Goal: Answer question/provide support

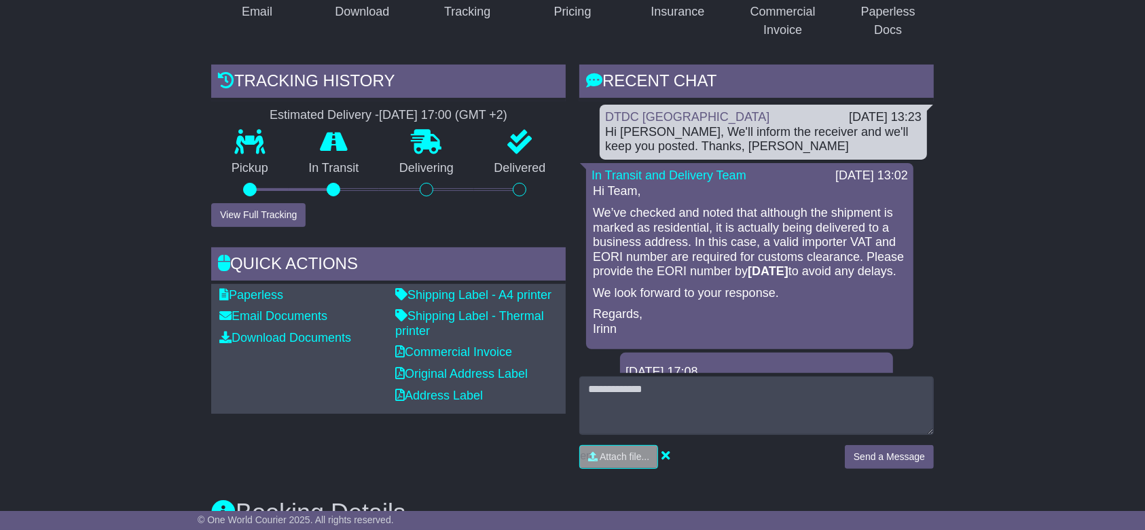
scroll to position [374, 0]
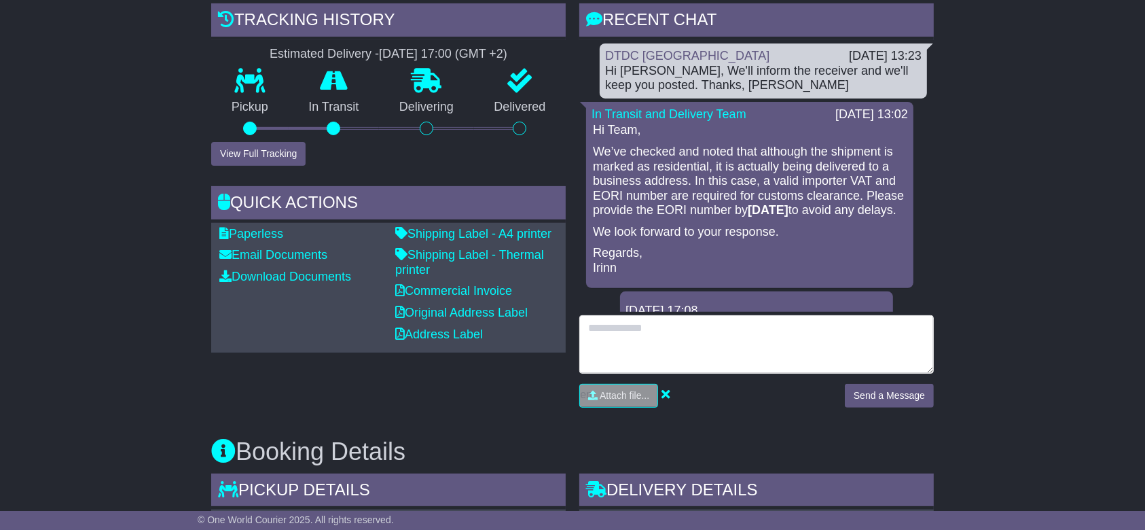
click at [723, 356] on textarea at bounding box center [756, 344] width 355 height 58
paste textarea "**********"
type textarea "**********"
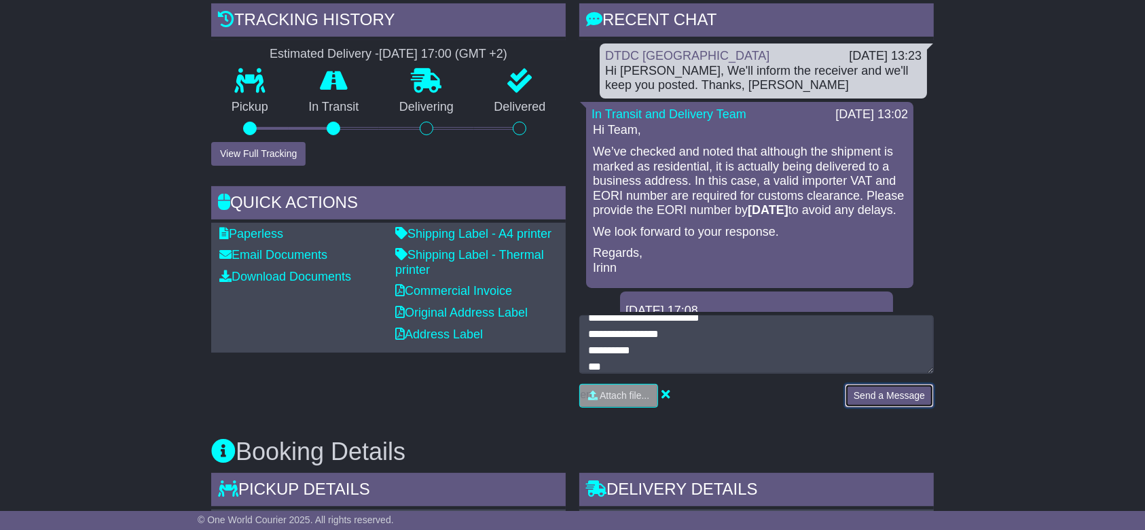
click at [889, 386] on button "Send a Message" at bounding box center [889, 396] width 89 height 24
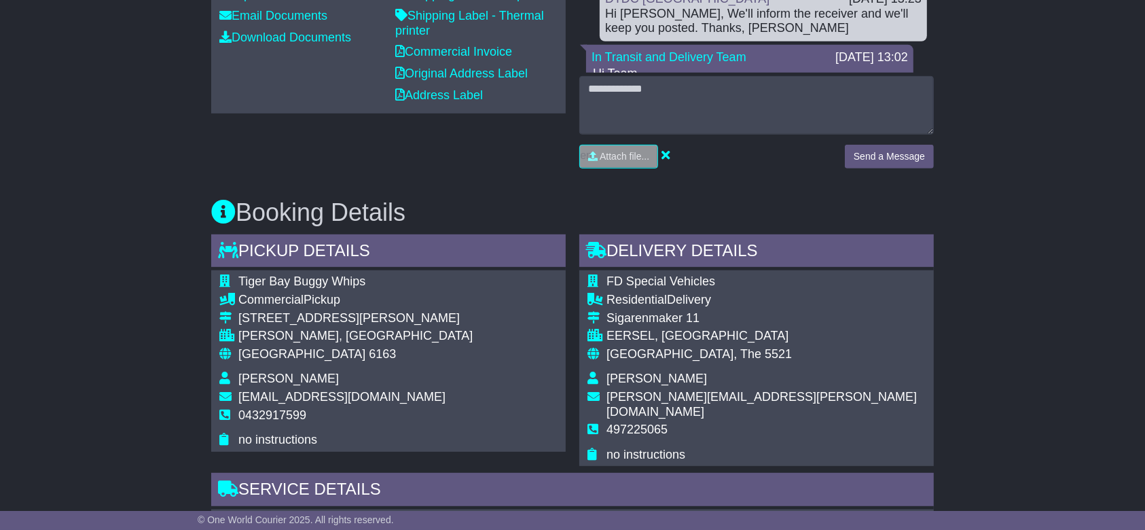
scroll to position [103, 0]
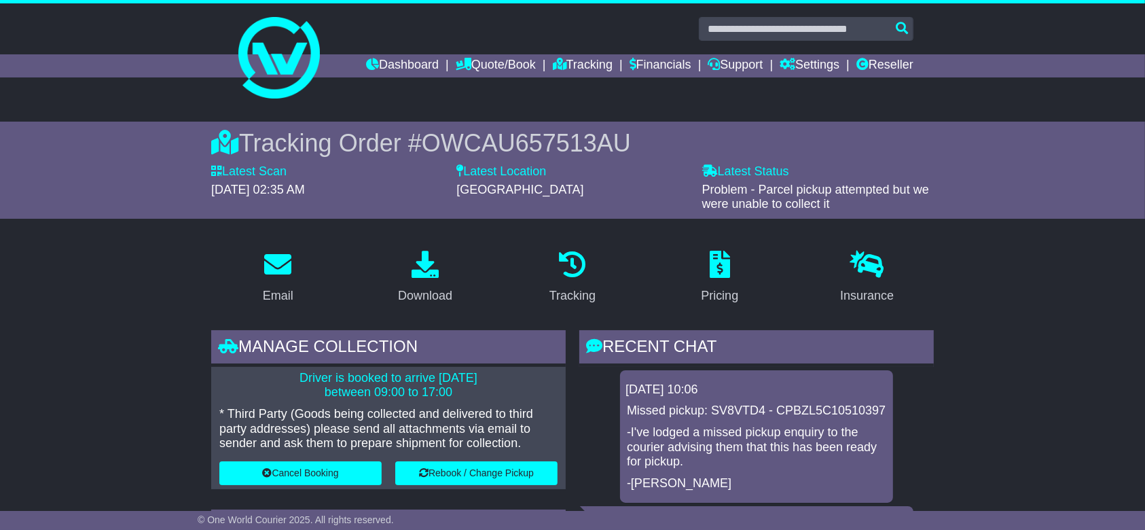
scroll to position [337, 0]
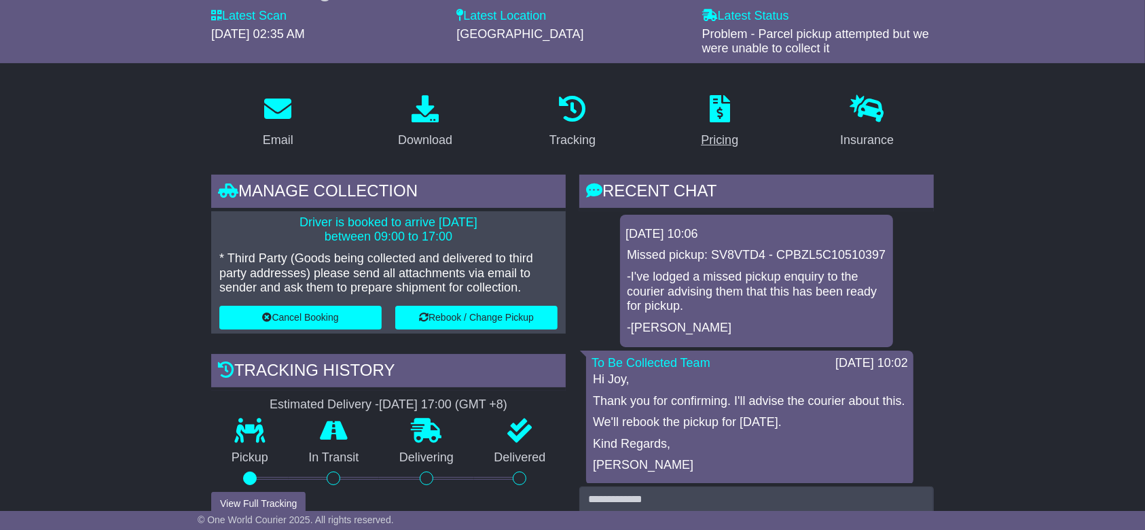
scroll to position [65, 0]
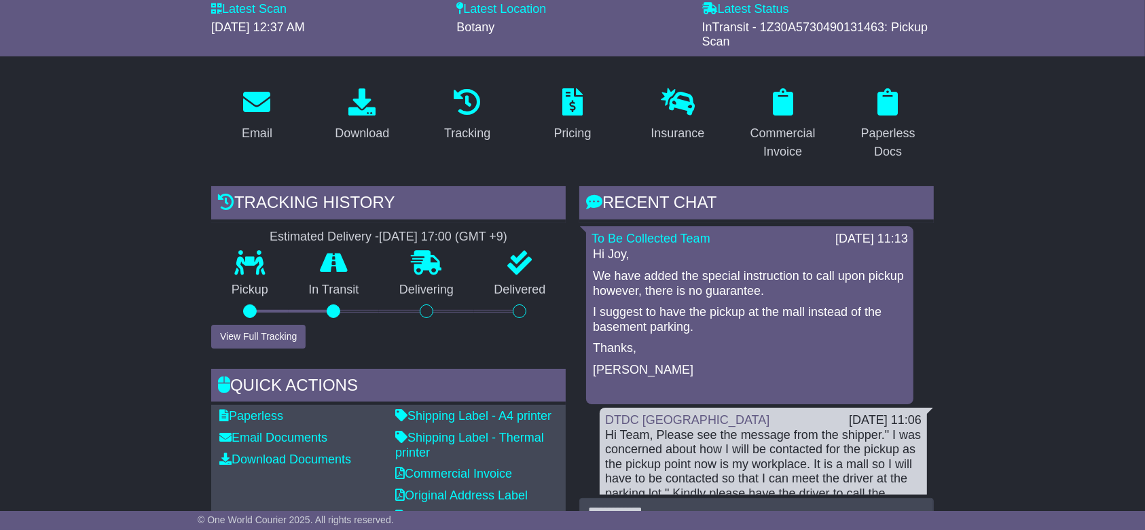
click at [266, 321] on div "Pickup" at bounding box center [249, 287] width 77 height 73
click at [259, 339] on button "View Full Tracking" at bounding box center [258, 337] width 94 height 24
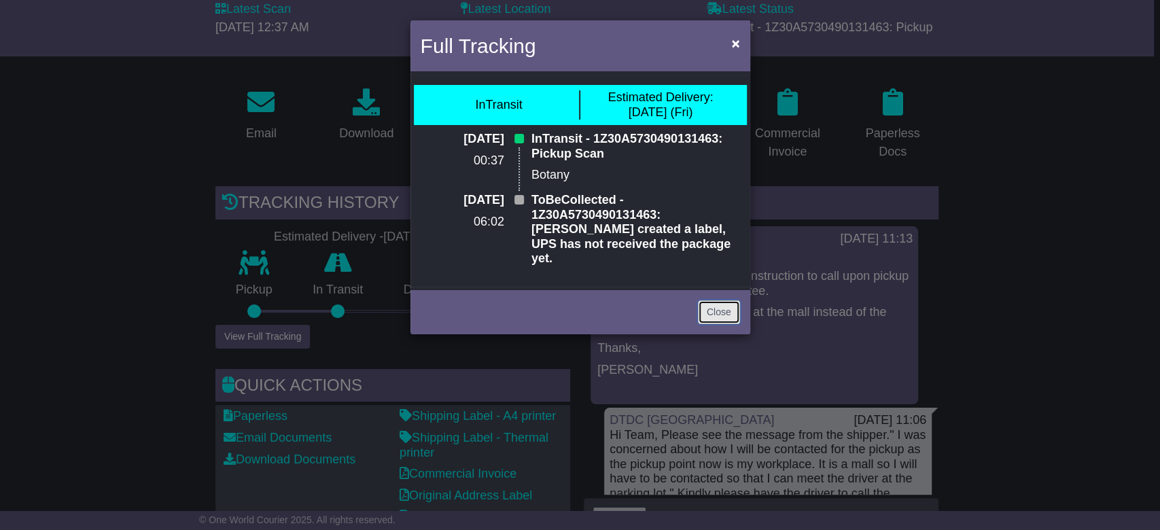
drag, startPoint x: 705, startPoint y: 292, endPoint x: 662, endPoint y: 268, distance: 49.3
click at [705, 300] on link "Close" at bounding box center [719, 312] width 42 height 24
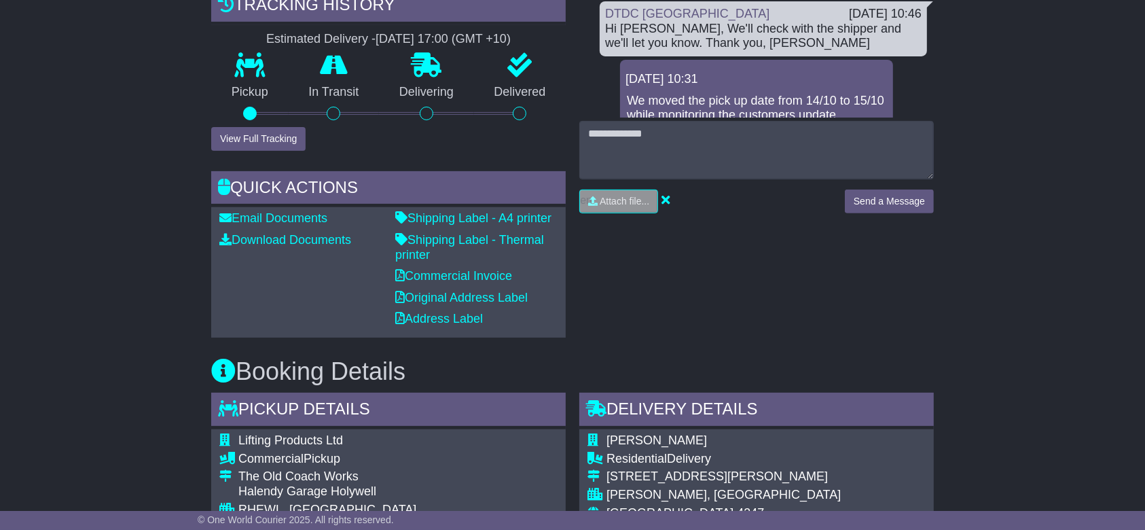
scroll to position [272, 0]
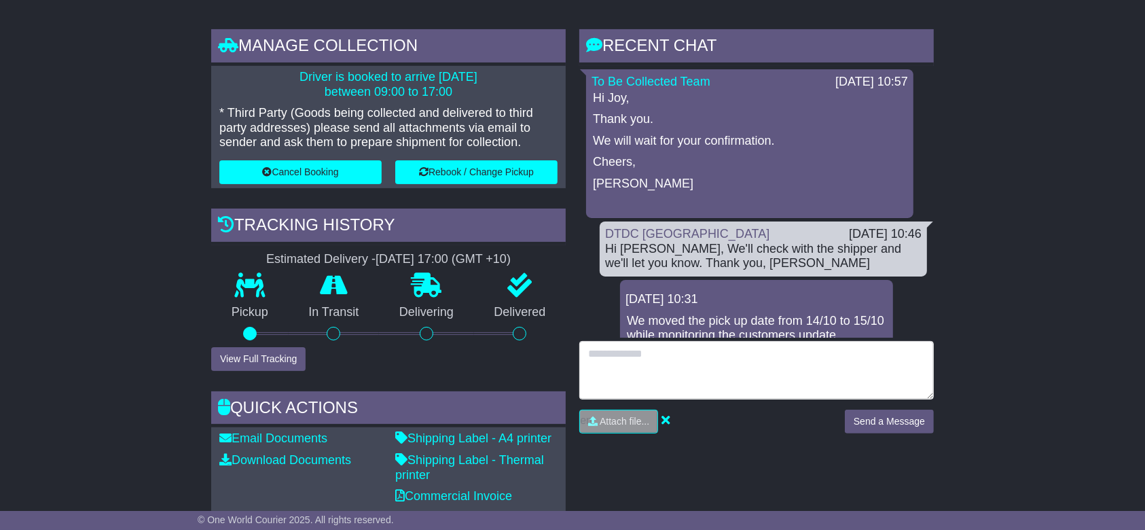
click at [687, 371] on textarea at bounding box center [756, 370] width 355 height 58
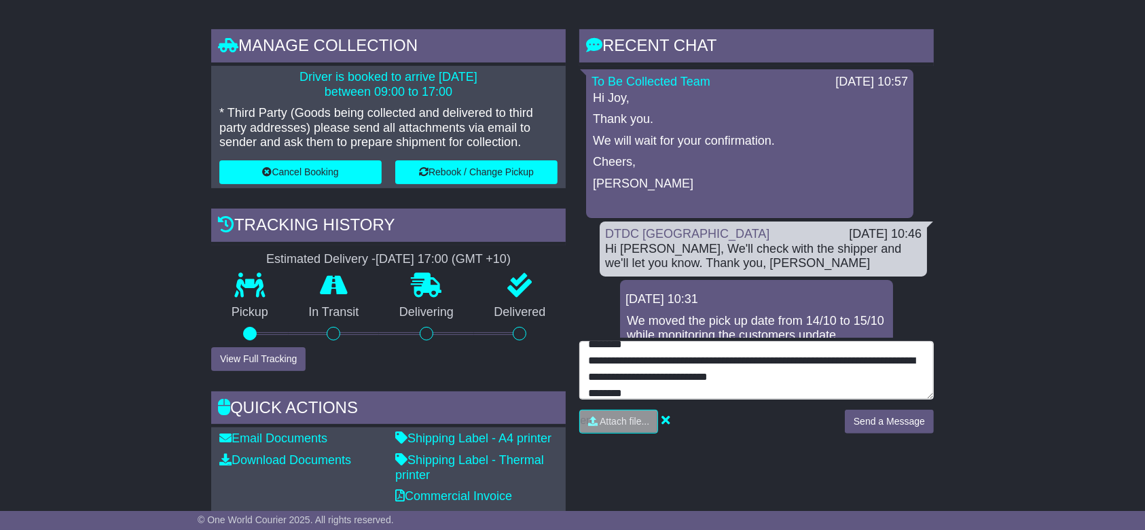
scroll to position [26, 0]
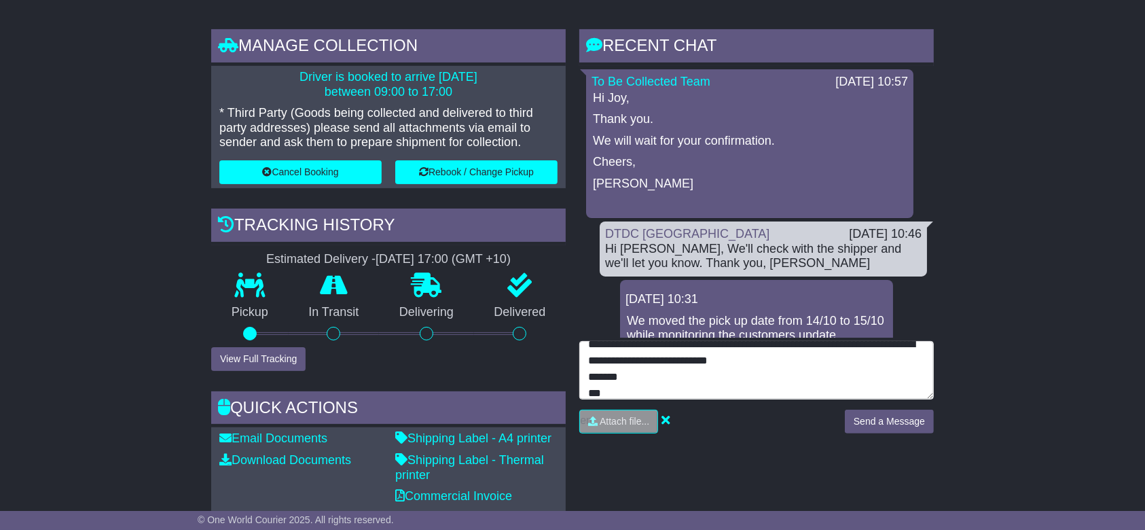
type textarea "**********"
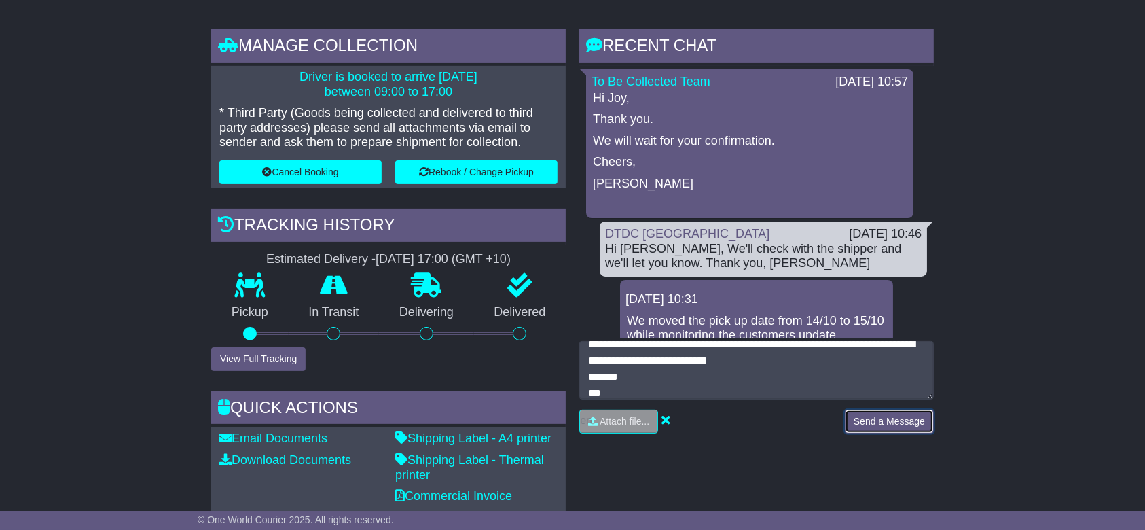
click at [910, 422] on button "Send a Message" at bounding box center [889, 422] width 89 height 24
